Goal: Transaction & Acquisition: Purchase product/service

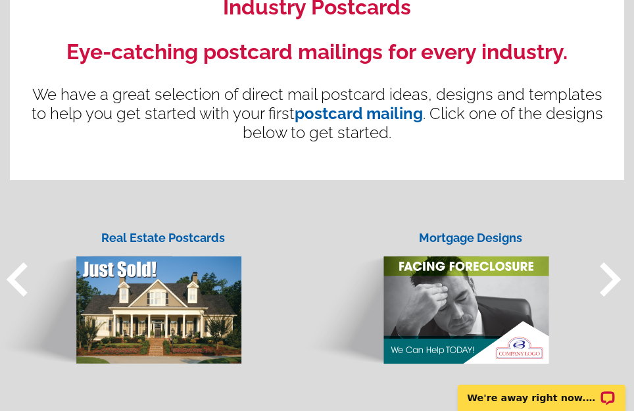
scroll to position [1053, 0]
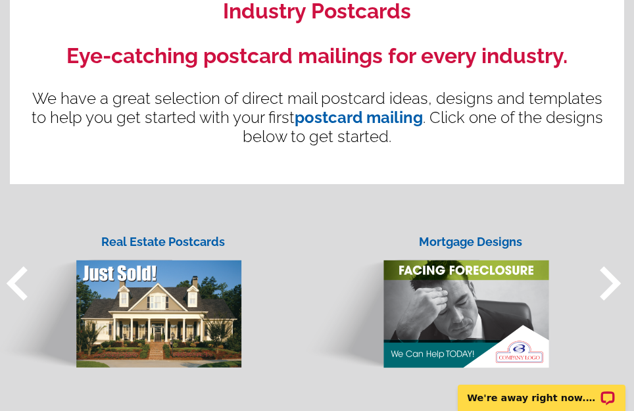
click at [609, 275] on span "keyboard_arrow_right" at bounding box center [610, 283] width 68 height 68
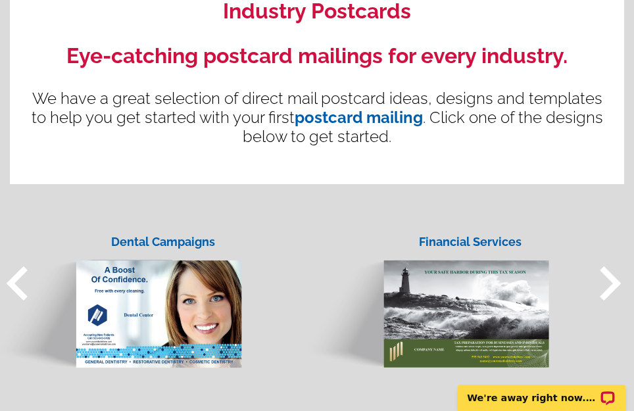
click at [609, 275] on span "keyboard_arrow_right" at bounding box center [610, 283] width 68 height 68
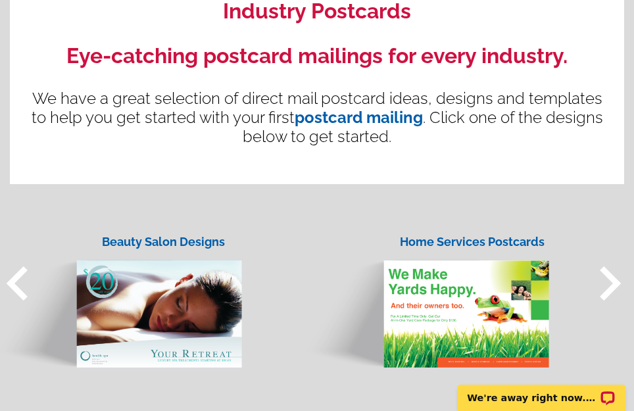
click at [609, 275] on span "keyboard_arrow_right" at bounding box center [610, 283] width 68 height 68
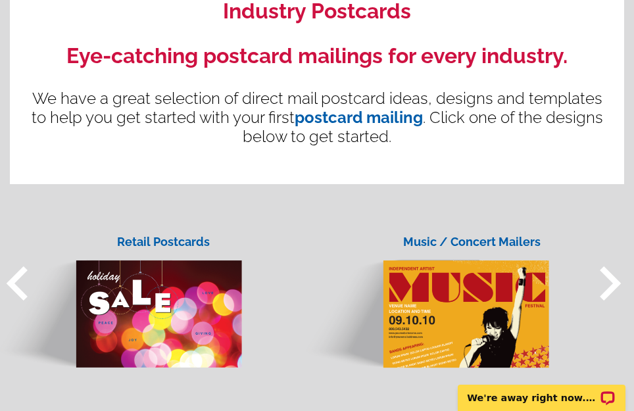
click at [609, 275] on span "keyboard_arrow_right" at bounding box center [610, 283] width 68 height 68
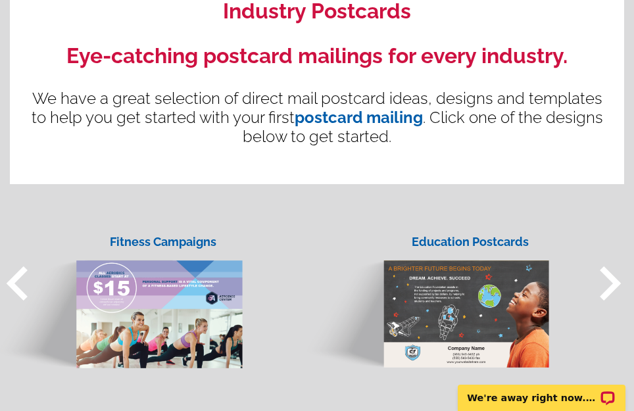
click at [609, 275] on span "keyboard_arrow_right" at bounding box center [610, 283] width 68 height 68
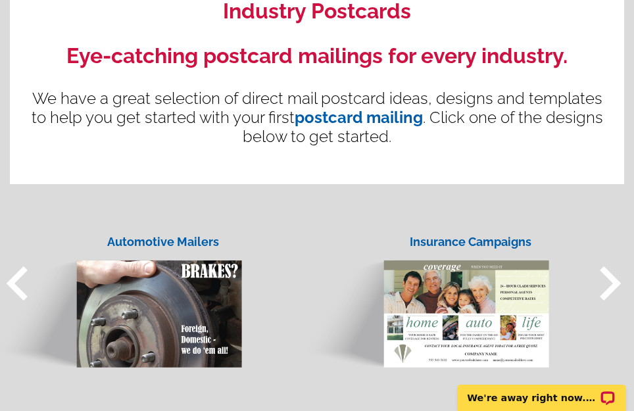
click at [609, 275] on span "keyboard_arrow_right" at bounding box center [610, 283] width 68 height 68
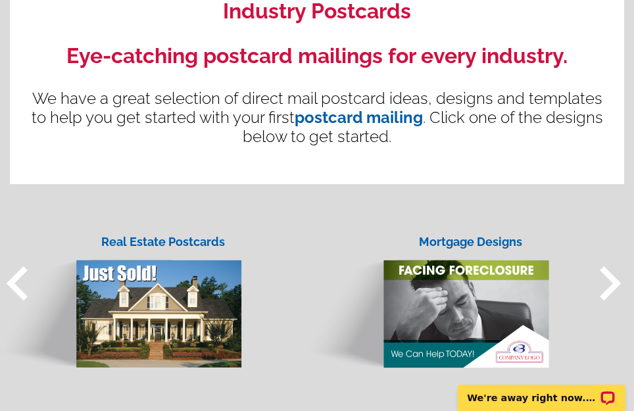
click at [189, 241] on div "Real Estate Postcards" at bounding box center [163, 242] width 158 height 18
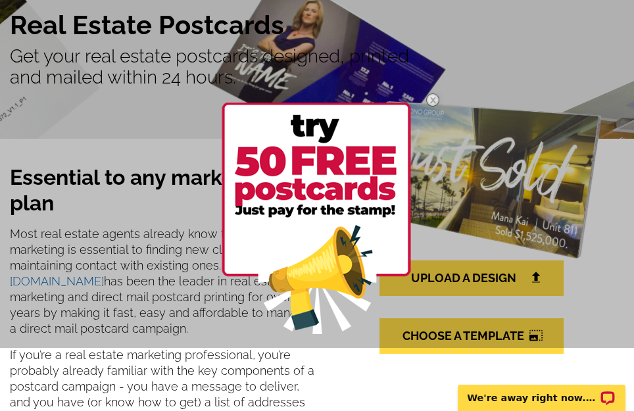
scroll to position [132, 0]
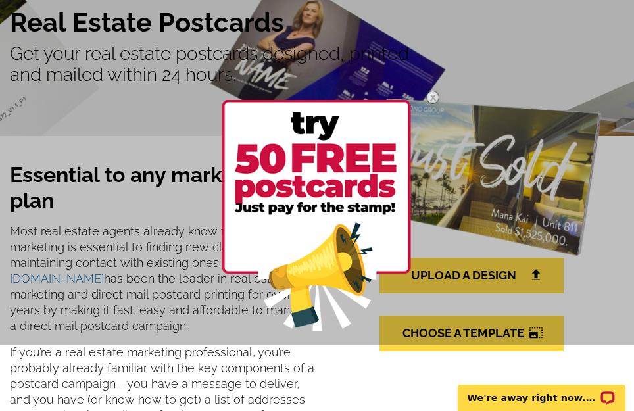
click at [340, 172] on img at bounding box center [316, 216] width 189 height 232
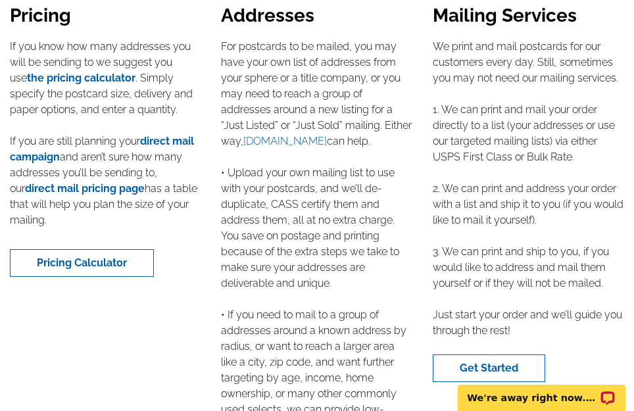
scroll to position [2566, 0]
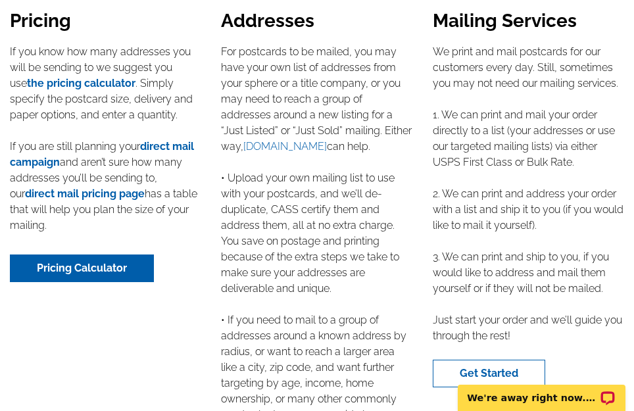
click at [128, 255] on link "Pricing Calculator" at bounding box center [82, 269] width 144 height 28
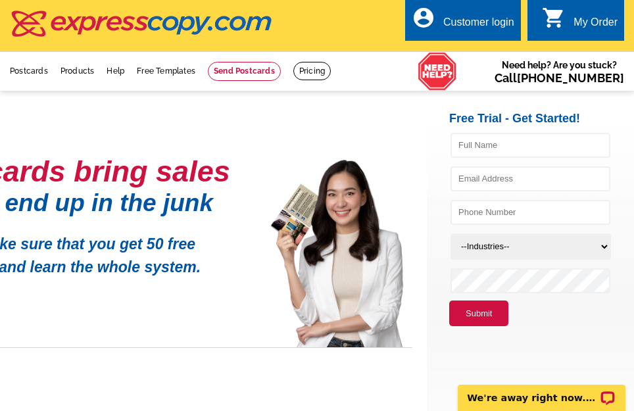
click at [49, 257] on p "We will make sure that you get 50 free postcards and learn the whole system." at bounding box center [86, 250] width 329 height 55
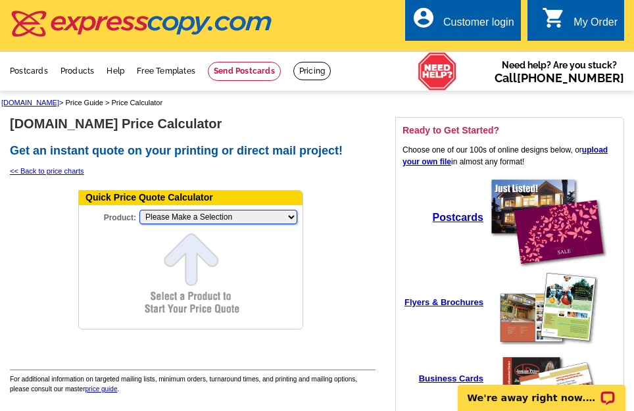
click at [285, 218] on select "Please Make a Selection Jumbo Postcard (5.5" x 8.5") Regular Postcard (4.25" x …" at bounding box center [218, 217] width 158 height 14
select select "1"
click at [139, 211] on select "Please Make a Selection Jumbo Postcard (5.5" x 8.5") Regular Postcard (4.25" x …" at bounding box center [218, 217] width 158 height 14
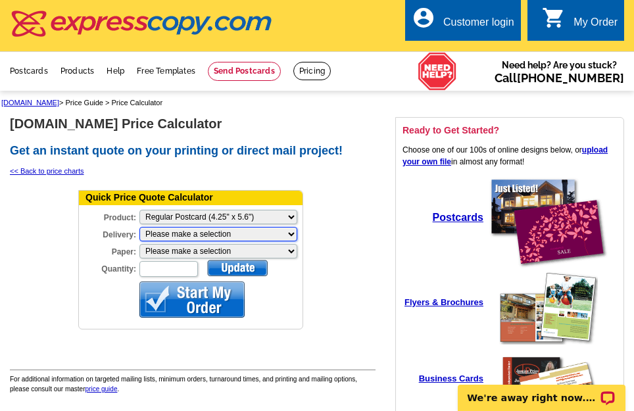
click at [283, 232] on select "Please make a selection Print + Address+USPS First Class Print-Only+Shipped To …" at bounding box center [218, 234] width 158 height 14
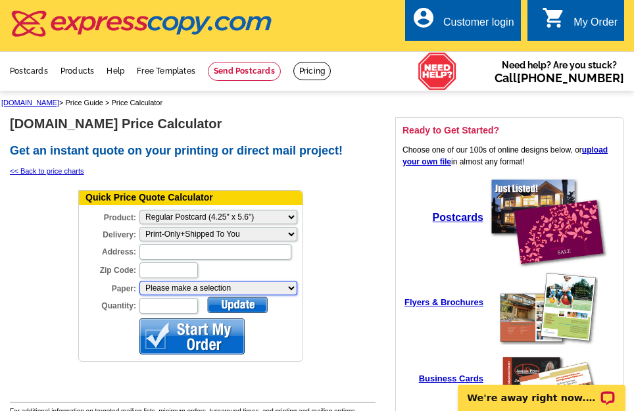
click at [276, 286] on select "Please make a selection Recyclable Board Uncoated Heavy Card Stock Uncoated Cov…" at bounding box center [218, 288] width 158 height 14
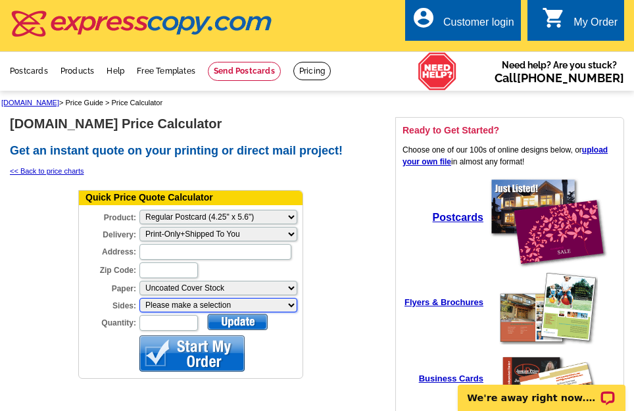
click at [288, 311] on select "Please make a selection One sided, color Two sided, full color" at bounding box center [218, 305] width 158 height 14
select select "1"
click at [139, 299] on select "Please make a selection One sided, color Two sided, full color" at bounding box center [218, 305] width 158 height 14
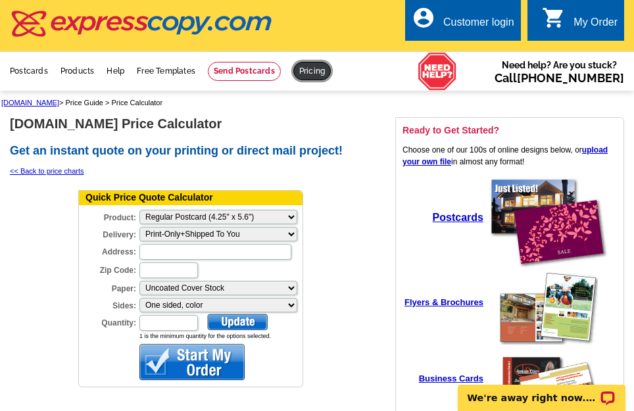
click at [306, 73] on link at bounding box center [312, 71] width 38 height 18
